Goal: Information Seeking & Learning: Learn about a topic

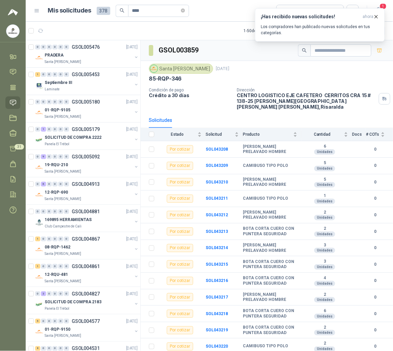
scroll to position [1073, 0]
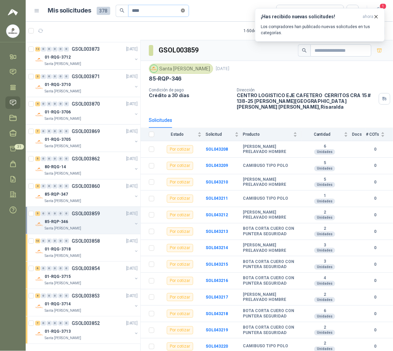
click at [185, 10] on icon "close-circle" at bounding box center [183, 10] width 4 height 4
click at [302, 28] on p "Los compradores han publicado nuevas solicitudes en tus categorías." at bounding box center [320, 30] width 119 height 12
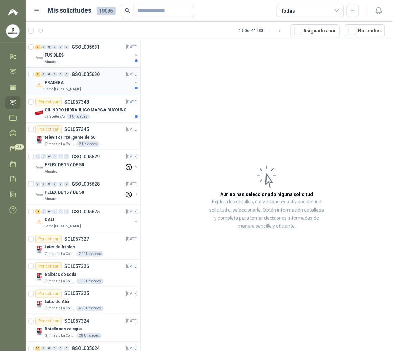
click at [84, 86] on div "PRADERA" at bounding box center [89, 83] width 88 height 8
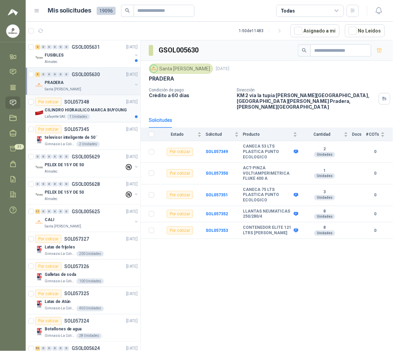
click at [74, 113] on p "CILINDRO HIDRAULICO MARCA BUYOUNG" at bounding box center [86, 110] width 82 height 6
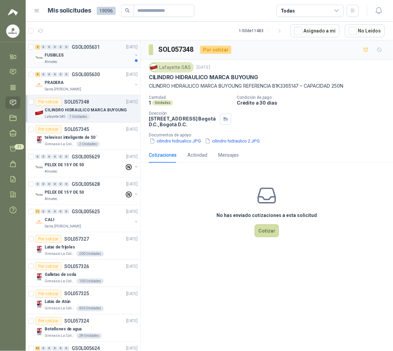
click at [79, 53] on div "FUSIBLES" at bounding box center [89, 55] width 88 height 8
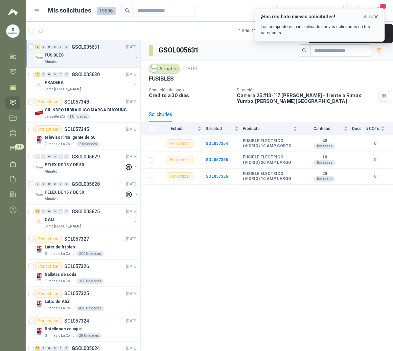
click at [370, 16] on span "ahora" at bounding box center [368, 17] width 11 height 6
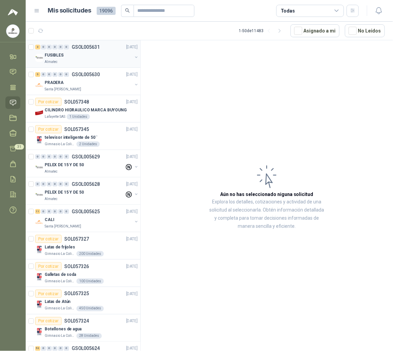
click at [76, 64] on div "Almatec" at bounding box center [89, 61] width 88 height 5
